Goal: Connect with others

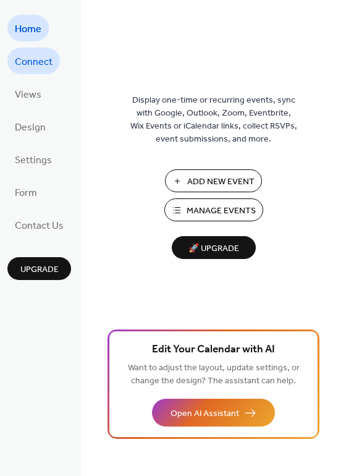
click at [41, 58] on span "Connect" at bounding box center [34, 62] width 38 height 19
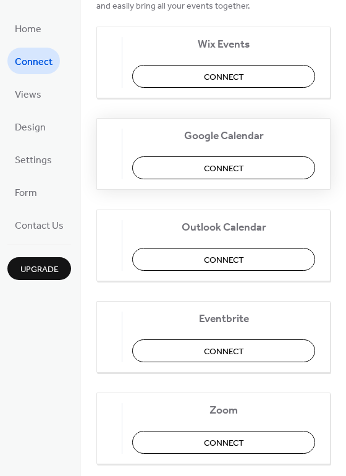
scroll to position [124, 0]
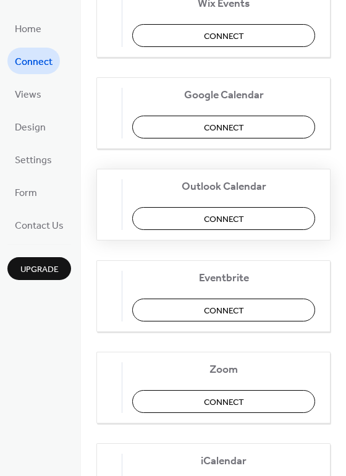
click at [239, 222] on span "Connect" at bounding box center [224, 219] width 40 height 13
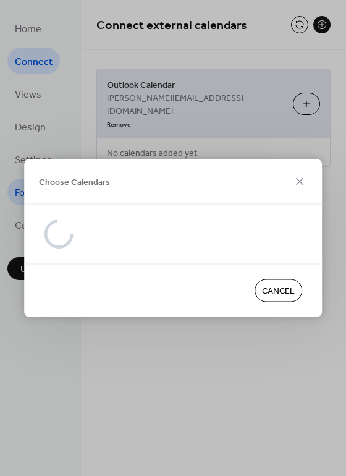
scroll to position [0, 0]
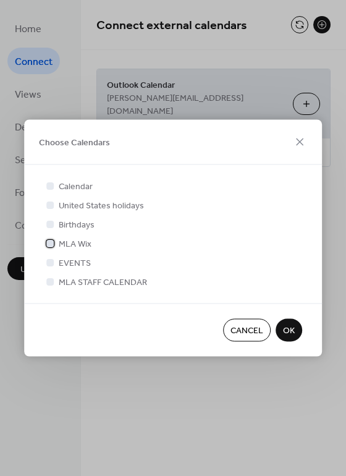
click at [46, 242] on div at bounding box center [49, 242] width 7 height 7
click at [297, 335] on button "OK" at bounding box center [289, 330] width 27 height 23
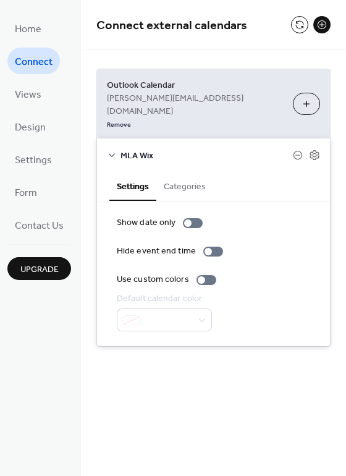
click at [111, 150] on icon at bounding box center [112, 155] width 10 height 10
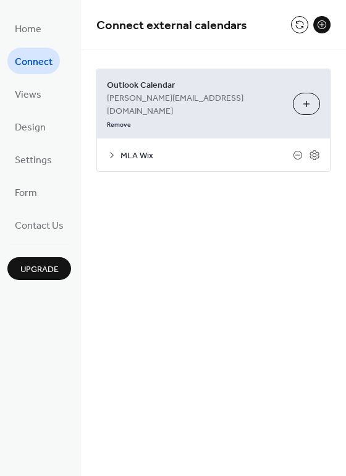
click at [111, 152] on icon at bounding box center [112, 155] width 4 height 6
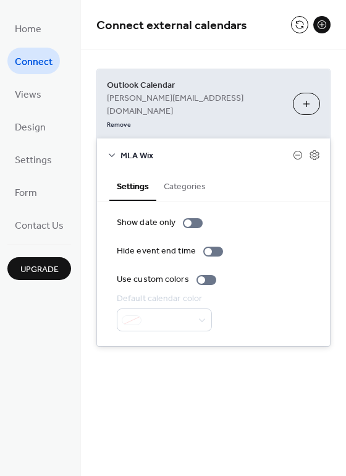
click at [304, 93] on button "Choose Calendars" at bounding box center [306, 104] width 27 height 22
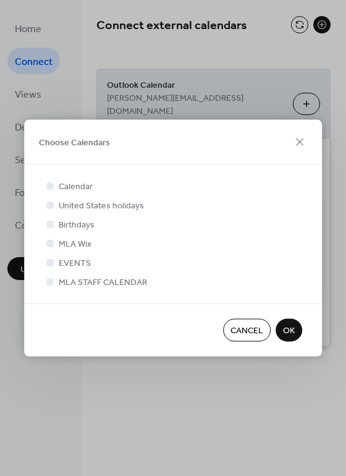
click at [294, 330] on span "OK" at bounding box center [289, 331] width 12 height 13
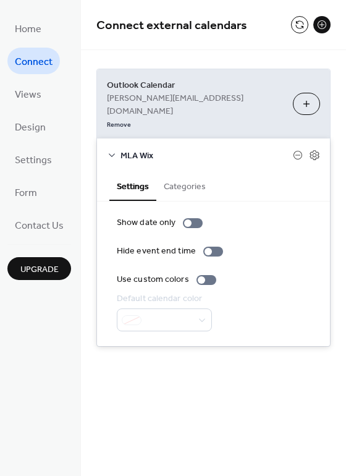
click at [45, 59] on span "Connect" at bounding box center [34, 62] width 38 height 19
click at [33, 24] on span "Home" at bounding box center [28, 29] width 27 height 19
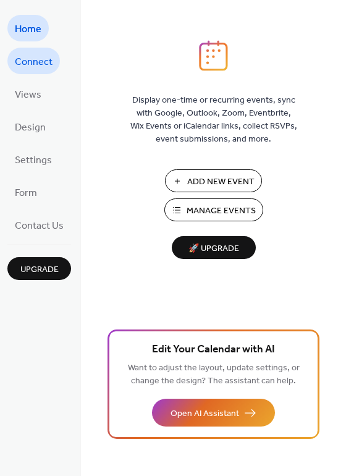
click at [46, 62] on span "Connect" at bounding box center [34, 62] width 38 height 19
